Goal: Check status: Check status

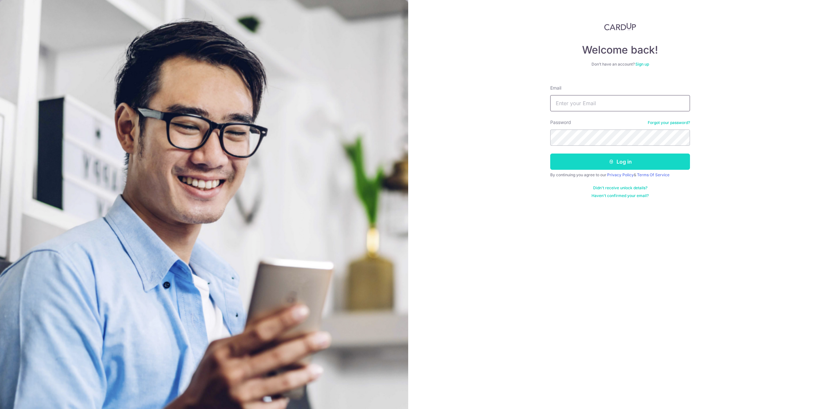
type input "[PERSON_NAME][EMAIL_ADDRESS][DOMAIN_NAME]"
click at [576, 161] on button "Log in" at bounding box center [620, 162] width 140 height 16
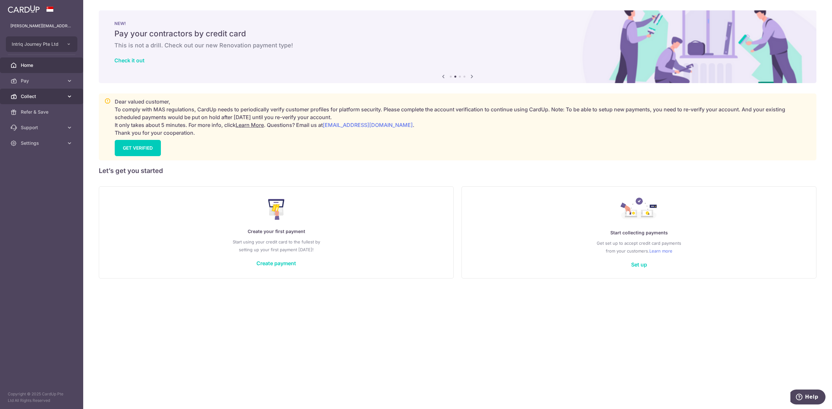
click at [48, 96] on span "Collect" at bounding box center [42, 96] width 43 height 6
click at [59, 116] on link "Dashboard" at bounding box center [41, 112] width 83 height 16
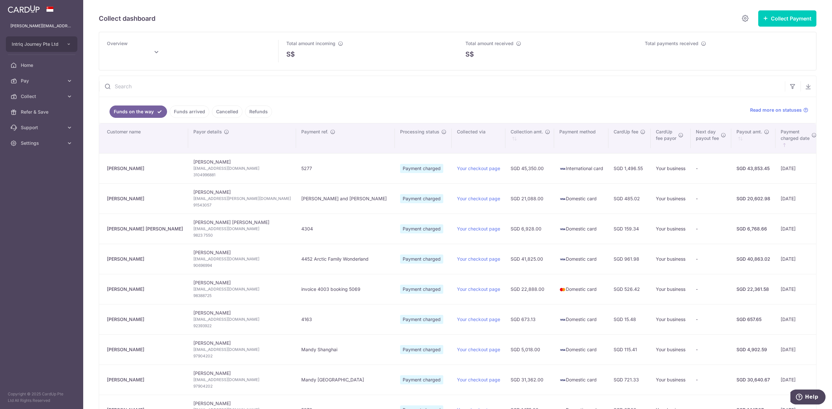
type input "October 2025"
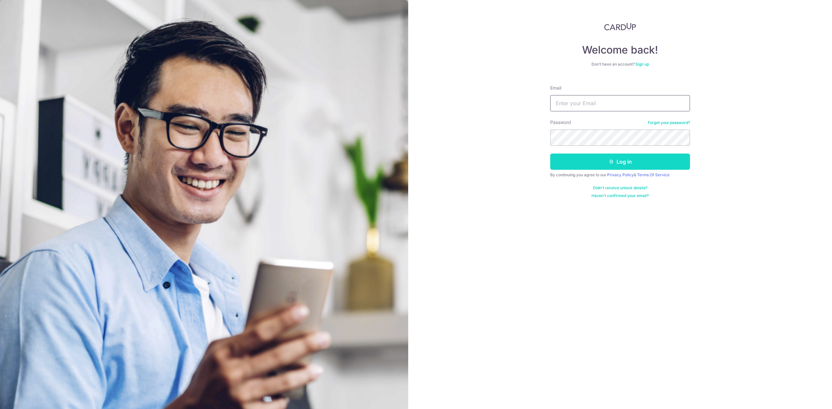
type input "[PERSON_NAME][EMAIL_ADDRESS][DOMAIN_NAME]"
click at [573, 160] on button "Log in" at bounding box center [620, 162] width 140 height 16
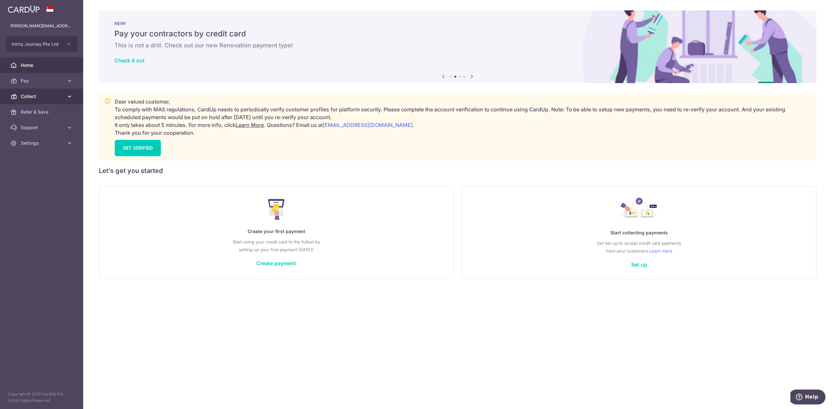
click at [32, 100] on link "Collect" at bounding box center [41, 97] width 83 height 16
click at [34, 115] on span "Dashboard" at bounding box center [42, 112] width 43 height 6
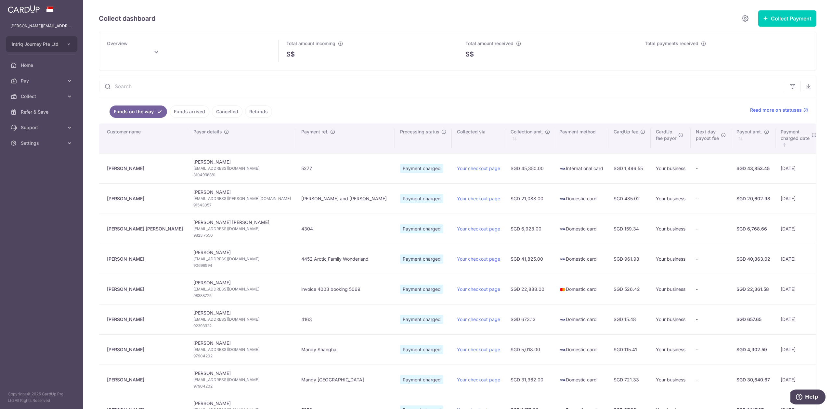
type input "[DATE]"
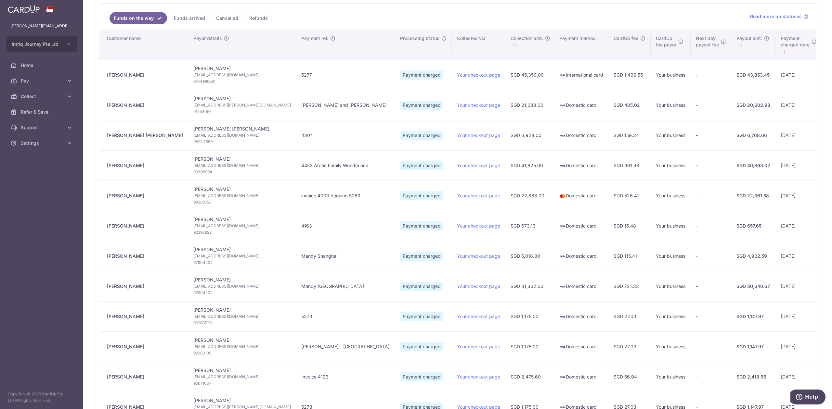
scroll to position [9, 0]
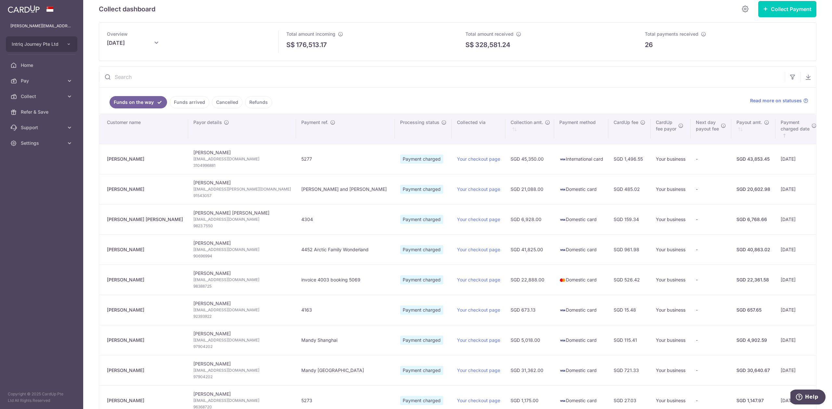
click at [192, 104] on link "Funds arrived" at bounding box center [190, 102] width 40 height 12
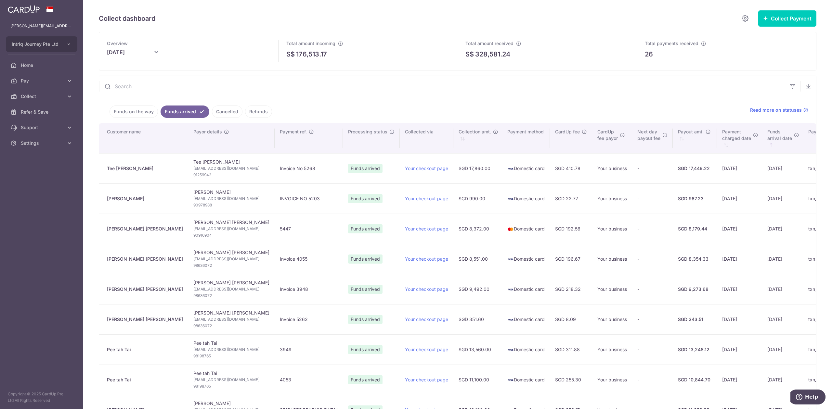
drag, startPoint x: 142, startPoint y: 171, endPoint x: 102, endPoint y: 172, distance: 40.3
click at [102, 172] on td "Tee [PERSON_NAME]" at bounding box center [143, 168] width 89 height 30
copy div "Tee [PERSON_NAME]"
drag, startPoint x: 144, startPoint y: 200, endPoint x: 105, endPoint y: 203, distance: 39.1
click at [105, 203] on td "[PERSON_NAME]" at bounding box center [143, 199] width 89 height 30
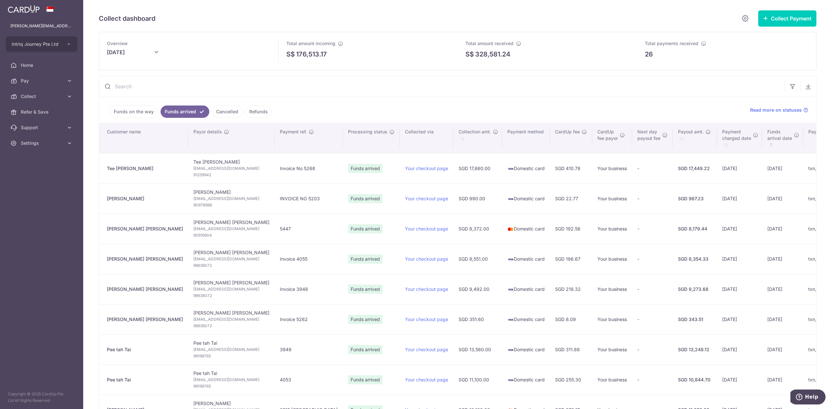
copy div "[PERSON_NAME]"
drag, startPoint x: 143, startPoint y: 232, endPoint x: 107, endPoint y: 229, distance: 36.5
click at [107, 229] on td "[PERSON_NAME] [PERSON_NAME]" at bounding box center [143, 229] width 89 height 30
copy div "[PERSON_NAME] [PERSON_NAME]"
drag, startPoint x: 147, startPoint y: 261, endPoint x: 103, endPoint y: 261, distance: 44.2
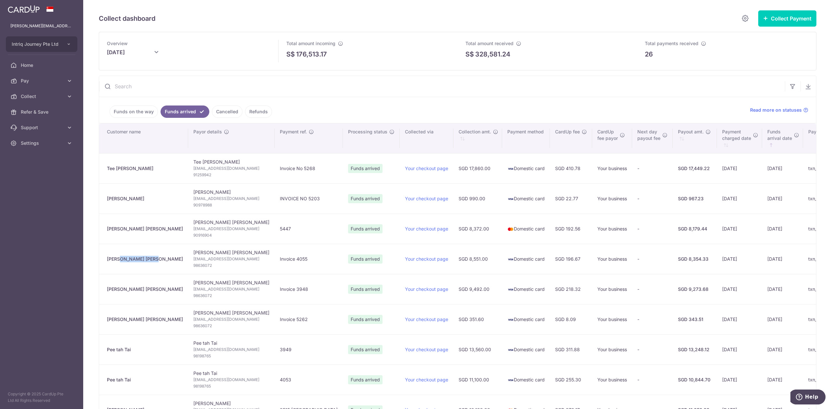
click at [103, 261] on td "[PERSON_NAME] [PERSON_NAME]" at bounding box center [143, 259] width 89 height 30
copy div "[PERSON_NAME] [PERSON_NAME]"
drag, startPoint x: 147, startPoint y: 292, endPoint x: 105, endPoint y: 292, distance: 42.6
click at [105, 292] on td "[PERSON_NAME] [PERSON_NAME]" at bounding box center [143, 289] width 89 height 30
copy div "[PERSON_NAME] [PERSON_NAME]"
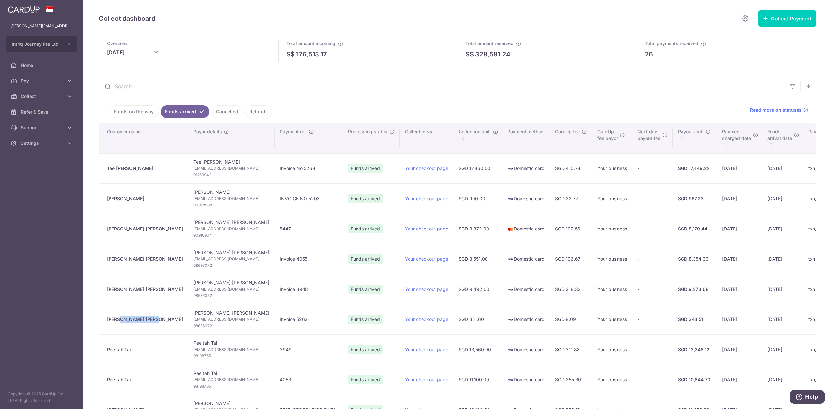
drag, startPoint x: 128, startPoint y: 327, endPoint x: 103, endPoint y: 328, distance: 24.4
click at [103, 328] on td "[PERSON_NAME] [PERSON_NAME]" at bounding box center [143, 319] width 89 height 30
copy div "[PERSON_NAME] [PERSON_NAME]"
